Goal: Task Accomplishment & Management: Complete application form

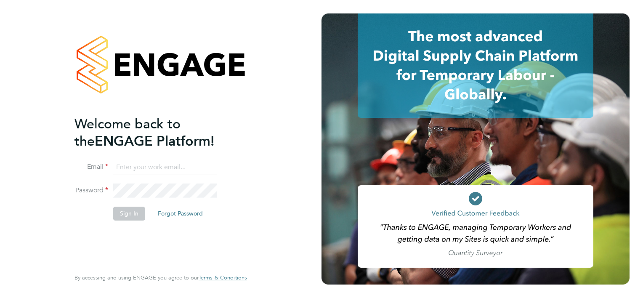
type input "i_preece@yahoo.co.uk"
click at [125, 215] on button "Sign In" at bounding box center [129, 213] width 32 height 13
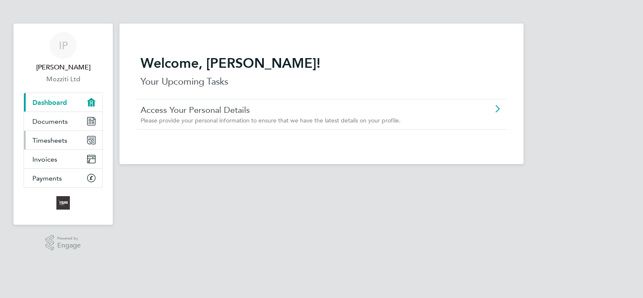
click at [47, 139] on span "Timesheets" at bounding box center [49, 140] width 35 height 8
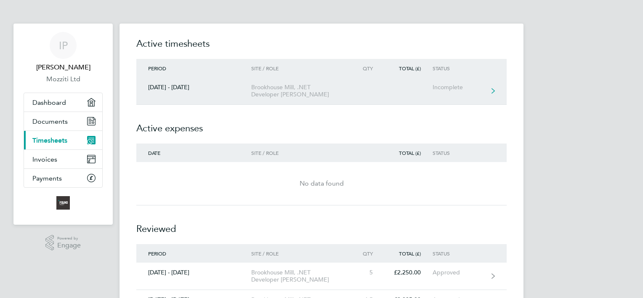
click at [453, 87] on div "Incomplete" at bounding box center [459, 87] width 52 height 7
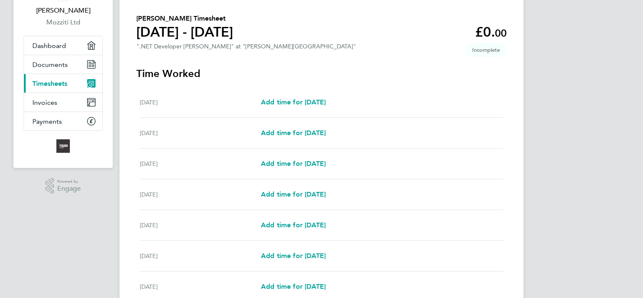
scroll to position [84, 0]
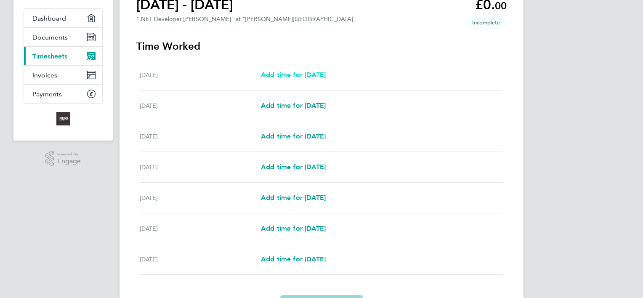
click at [299, 77] on span "Add time for [DATE]" at bounding box center [293, 75] width 65 height 8
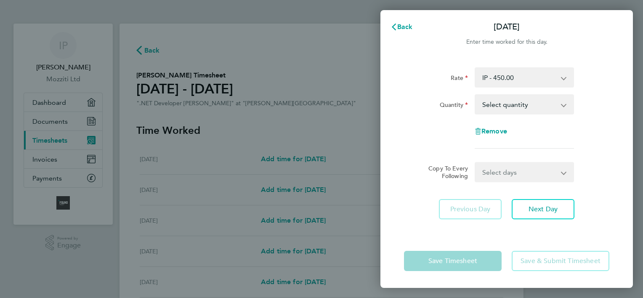
click at [518, 106] on select "Select quantity 0.5 1" at bounding box center [520, 104] width 88 height 19
select select "1"
click at [476, 95] on select "Select quantity 0.5 1" at bounding box center [520, 104] width 88 height 19
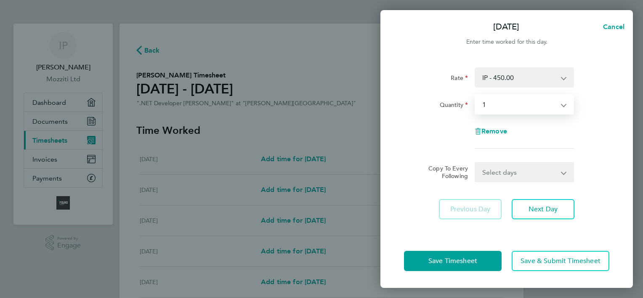
click at [514, 174] on select "Select days Day Weekday (Mon-Fri) Weekend (Sat-Sun) [DATE] [DATE] [DATE] [DATE]…" at bounding box center [520, 172] width 88 height 19
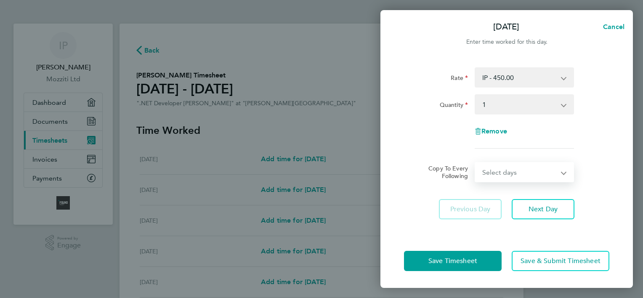
select select "WEEKDAY"
click at [476, 163] on select "Select days Day Weekday (Mon-Fri) Weekend (Sat-Sun) [DATE] [DATE] [DATE] [DATE]…" at bounding box center [520, 172] width 88 height 19
select select "[DATE]"
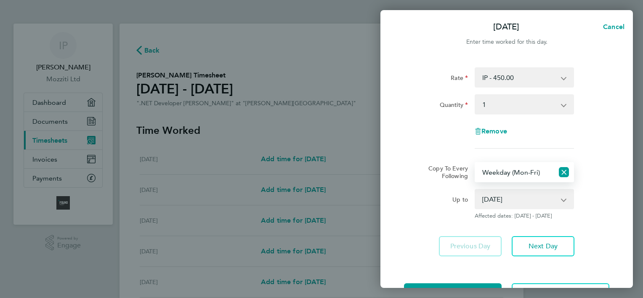
scroll to position [32, 0]
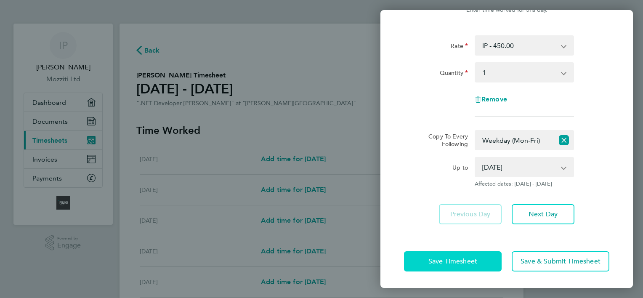
click at [441, 260] on span "Save Timesheet" at bounding box center [453, 261] width 49 height 8
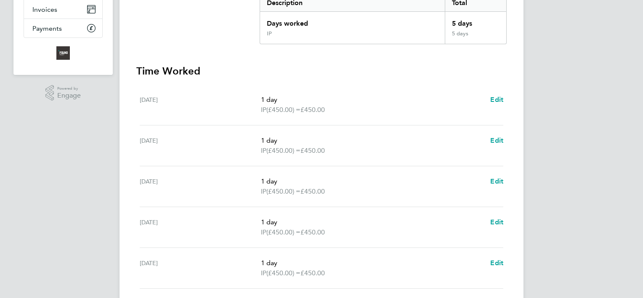
scroll to position [168, 0]
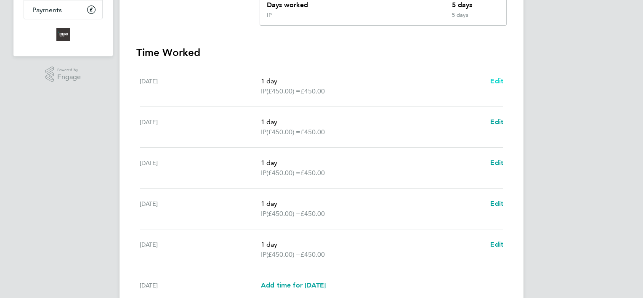
click at [499, 81] on span "Edit" at bounding box center [497, 81] width 13 height 8
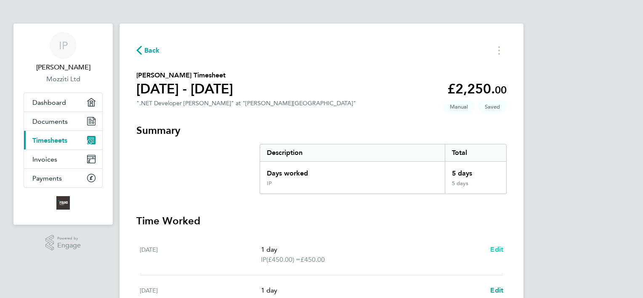
select select "1"
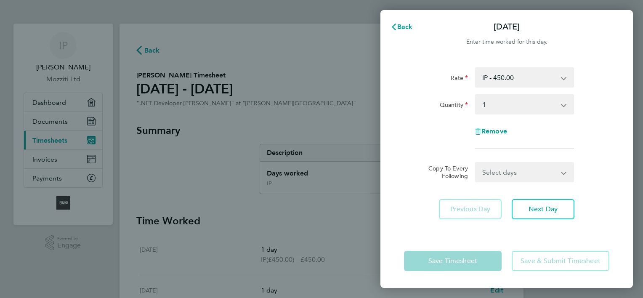
click at [564, 108] on app-icon-cross-button at bounding box center [568, 104] width 10 height 19
click at [484, 106] on select "Select quantity 0.5 1" at bounding box center [520, 104] width 88 height 19
click at [491, 131] on span "Remove" at bounding box center [495, 131] width 26 height 8
select select "null"
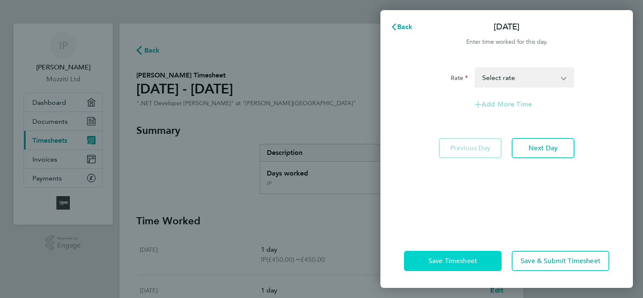
click at [461, 264] on span "Save Timesheet" at bounding box center [453, 261] width 49 height 8
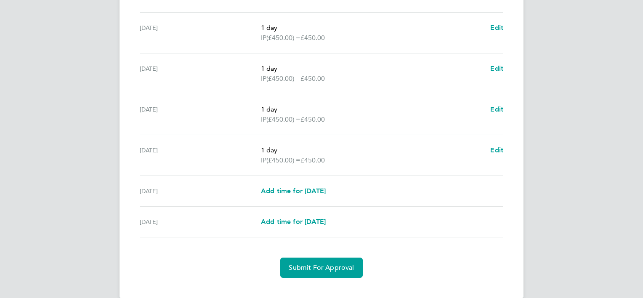
scroll to position [266, 0]
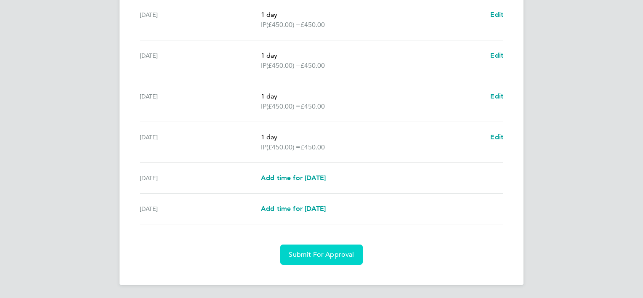
click at [312, 251] on span "Submit For Approval" at bounding box center [321, 255] width 65 height 8
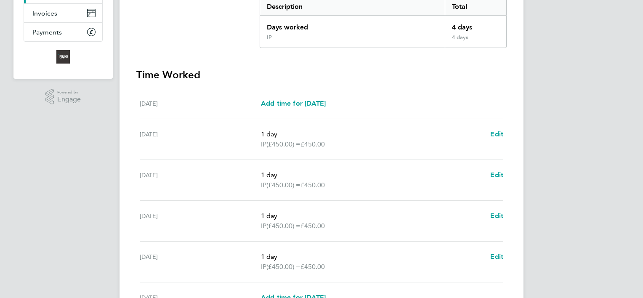
scroll to position [15, 0]
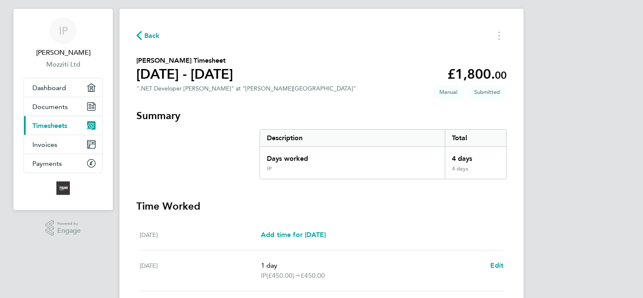
click at [46, 125] on span "Timesheets" at bounding box center [49, 126] width 35 height 8
